Goal: Transaction & Acquisition: Purchase product/service

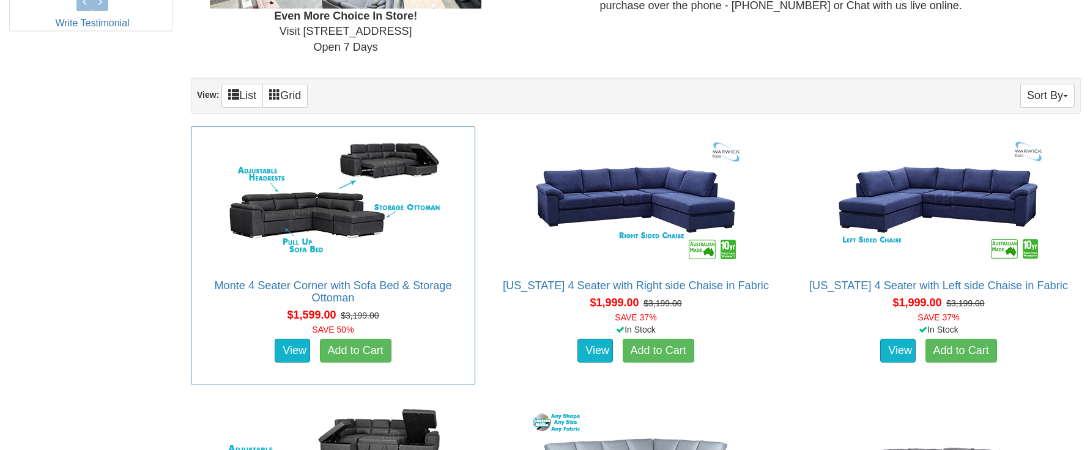
scroll to position [673, 0]
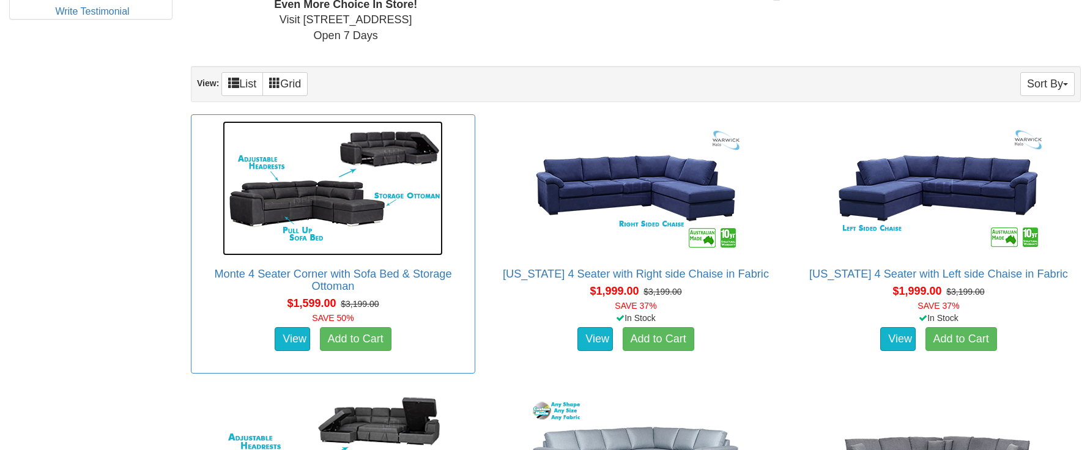
click at [299, 201] on img at bounding box center [333, 188] width 220 height 135
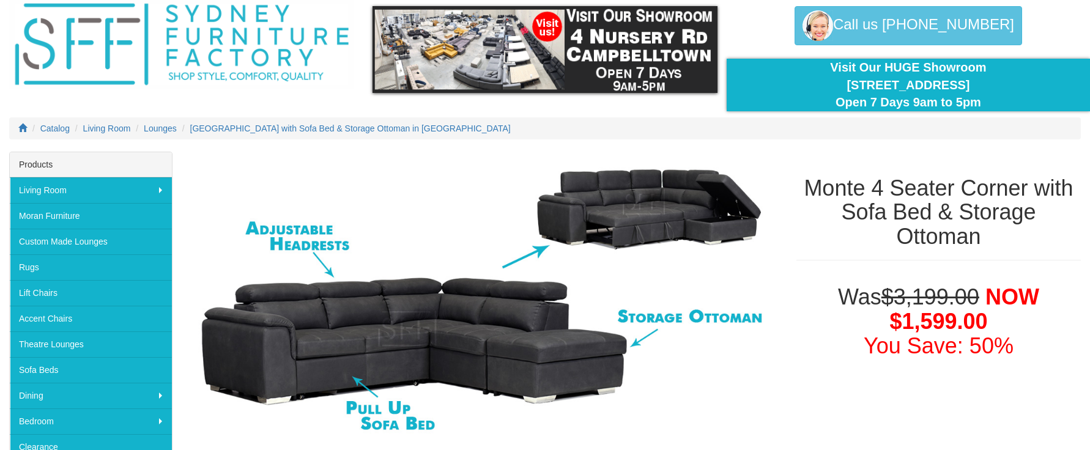
scroll to position [184, 0]
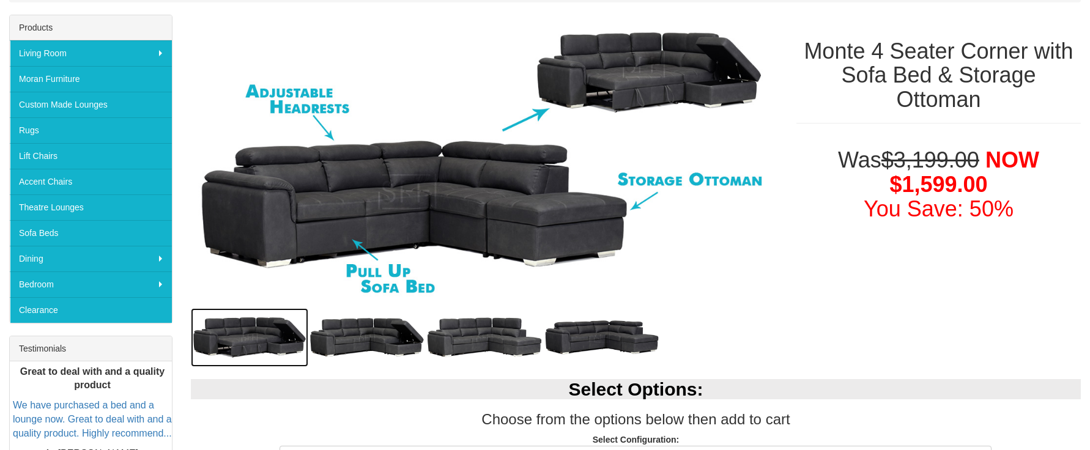
click at [261, 333] on img at bounding box center [249, 337] width 117 height 59
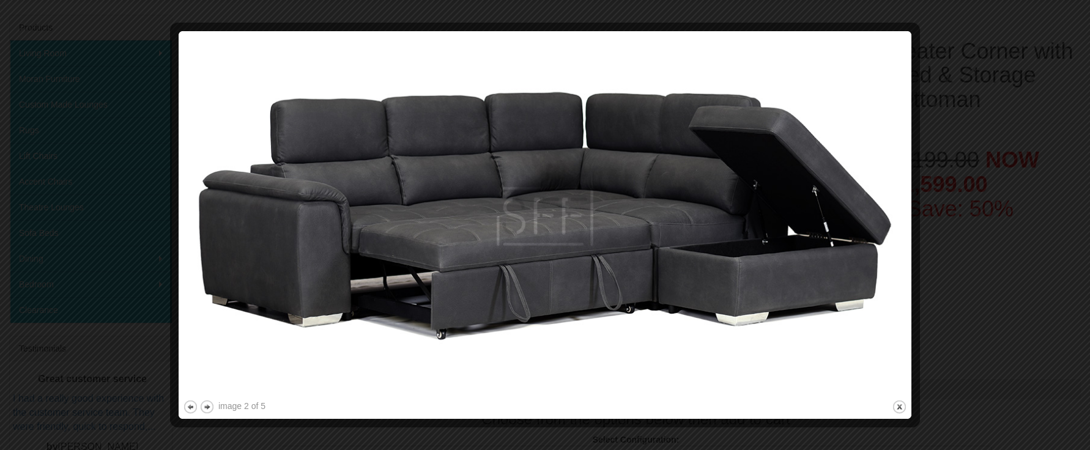
click at [995, 134] on div at bounding box center [545, 225] width 1090 height 450
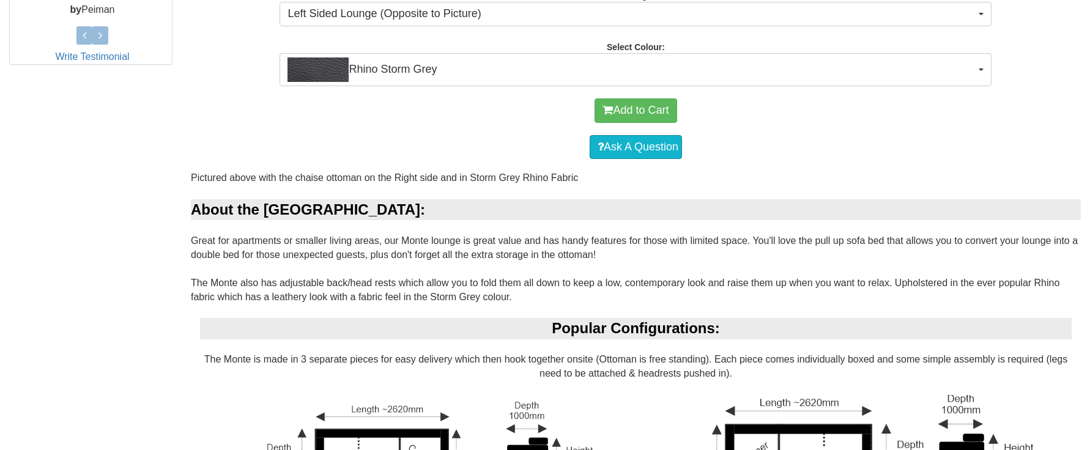
scroll to position [856, 0]
